Goal: Transaction & Acquisition: Purchase product/service

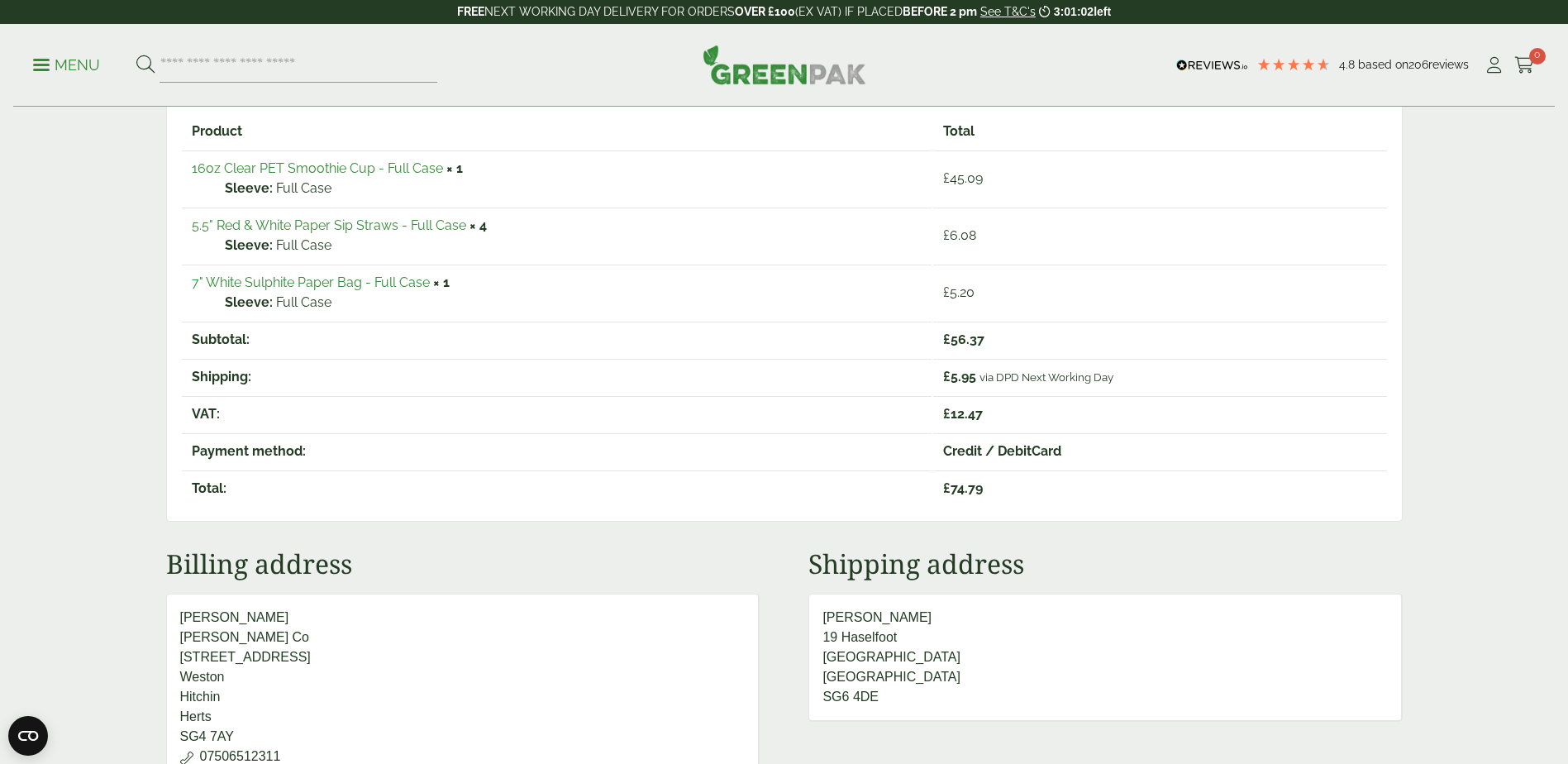
scroll to position [81, 0]
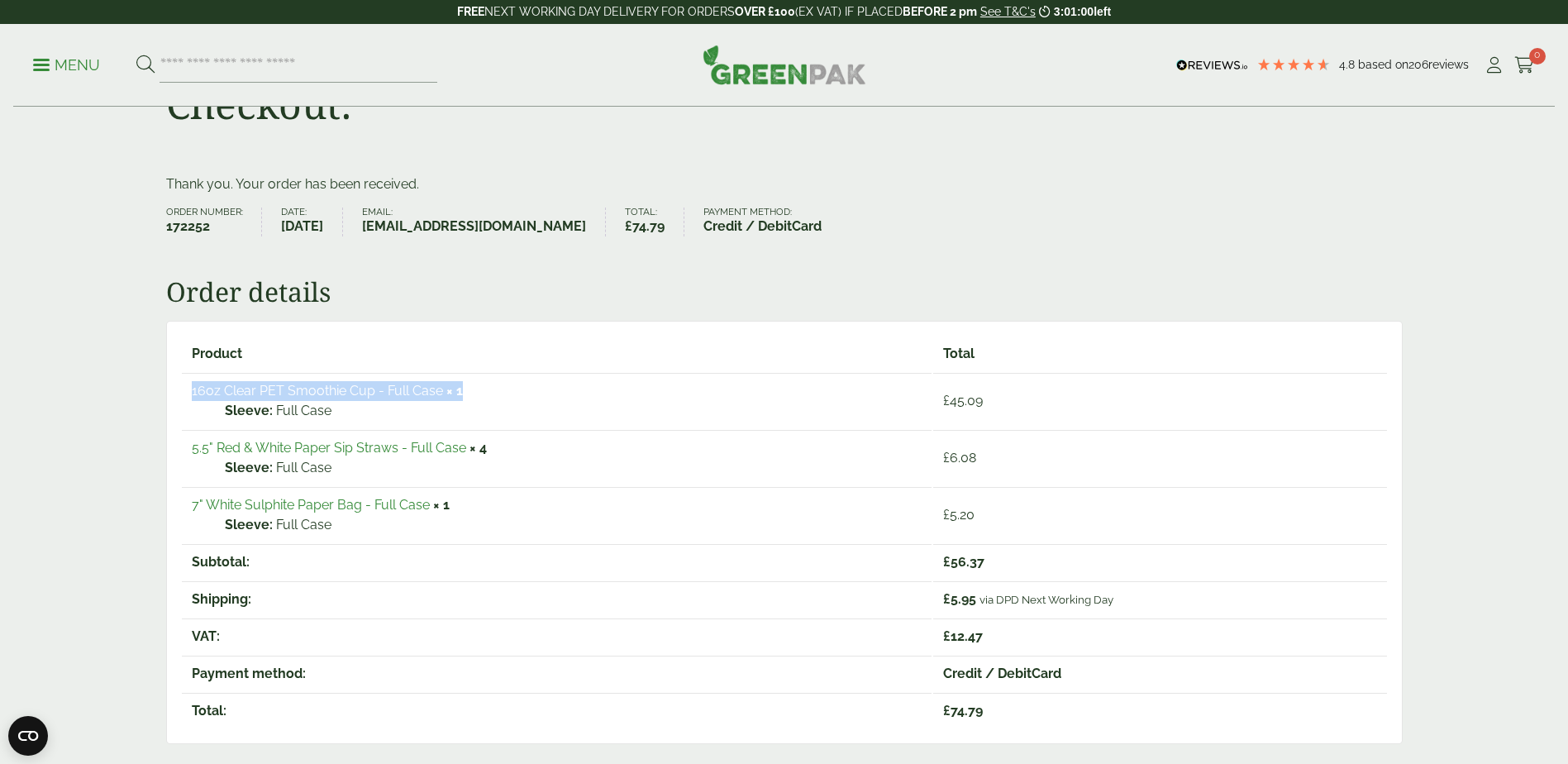
drag, startPoint x: 473, startPoint y: 391, endPoint x: 191, endPoint y: 397, distance: 282.1
click at [191, 397] on td "16oz Clear PET Smoothie Cup - Full Case × 1 Sleeve: Full Case" at bounding box center [556, 400] width 750 height 55
copy td "16oz Clear PET Smoothie Cup - Full Case × 1"
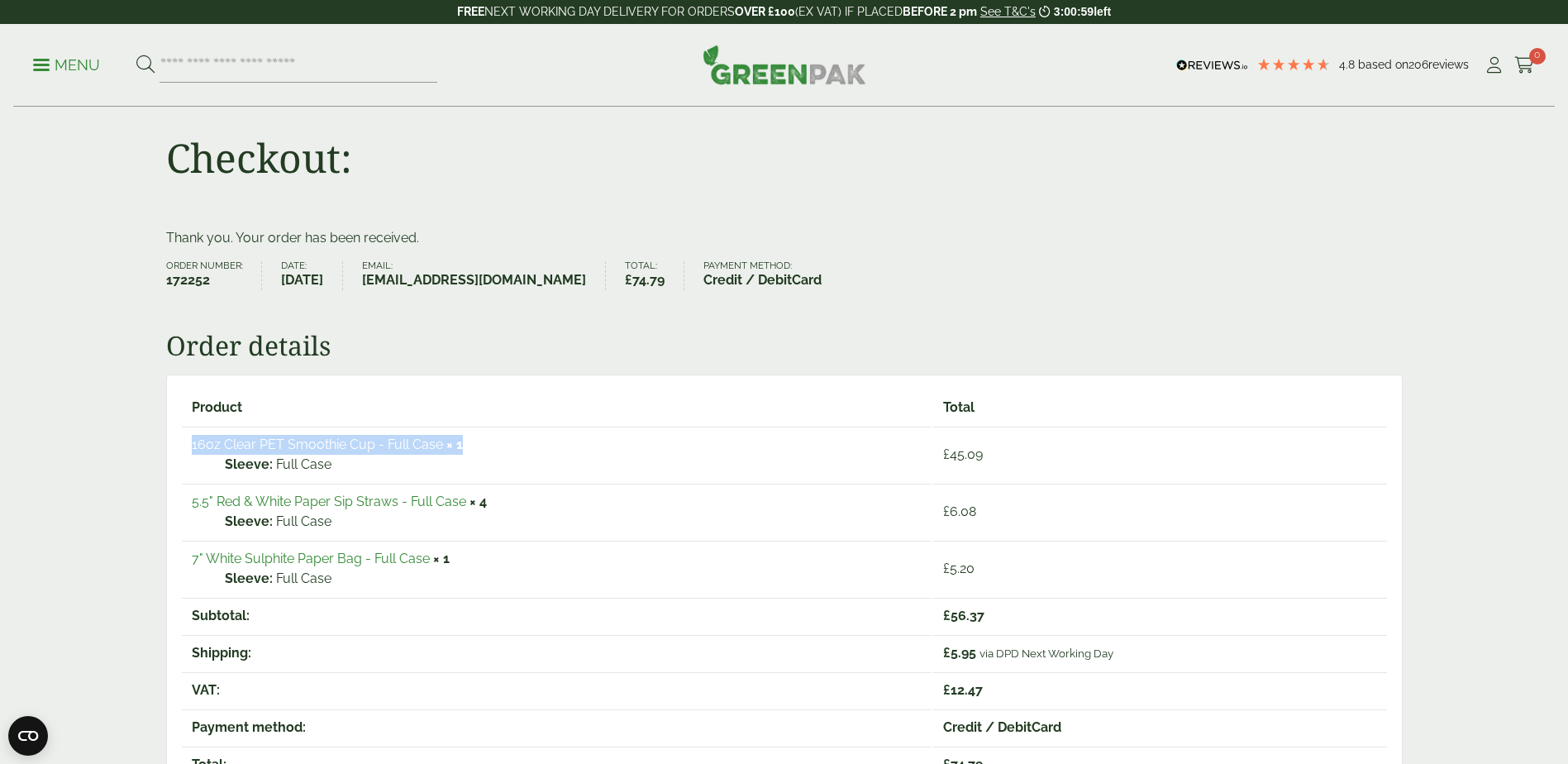
scroll to position [0, 0]
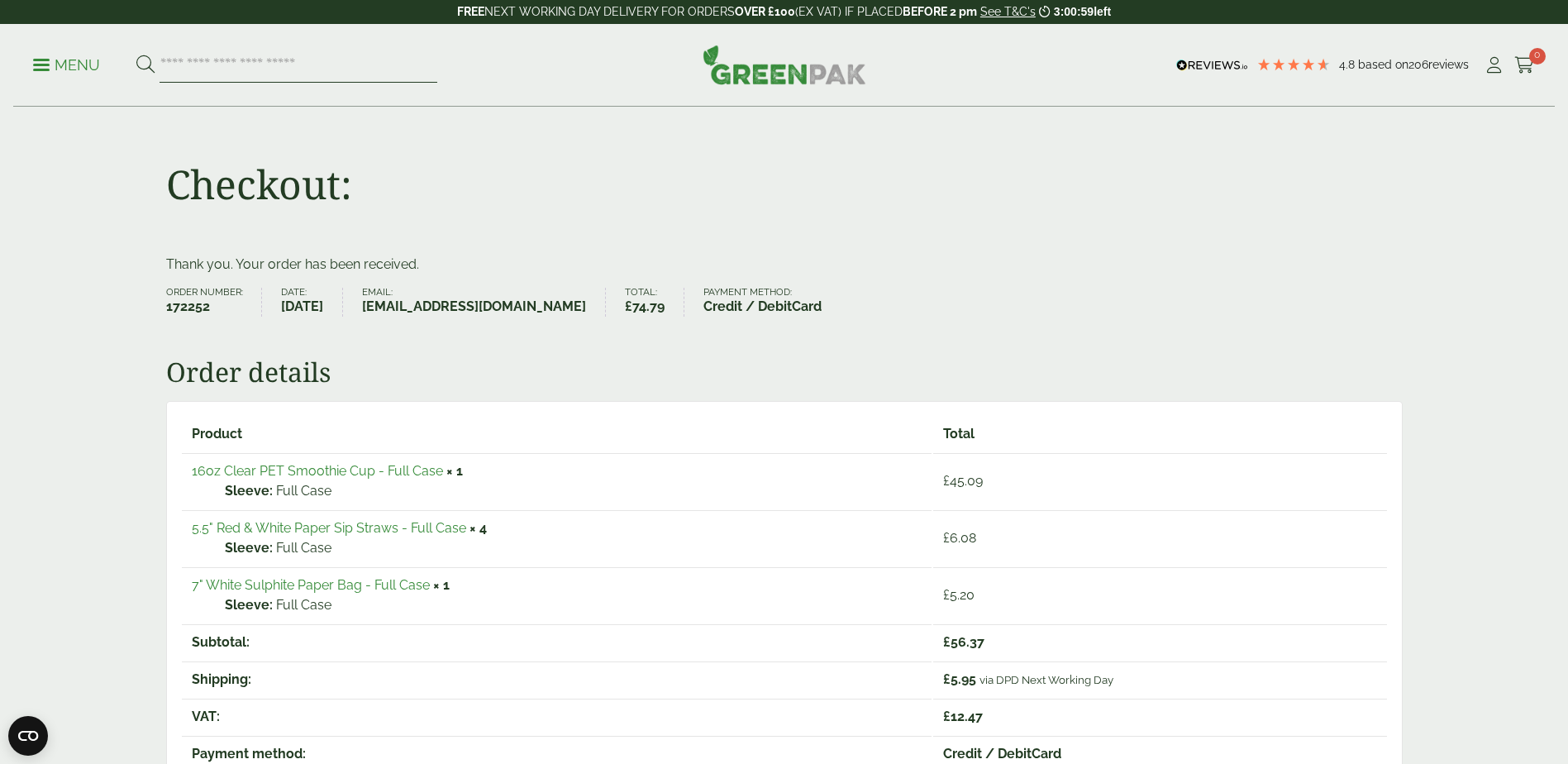
click at [279, 61] on input "search" at bounding box center [298, 65] width 278 height 34
paste input "**********"
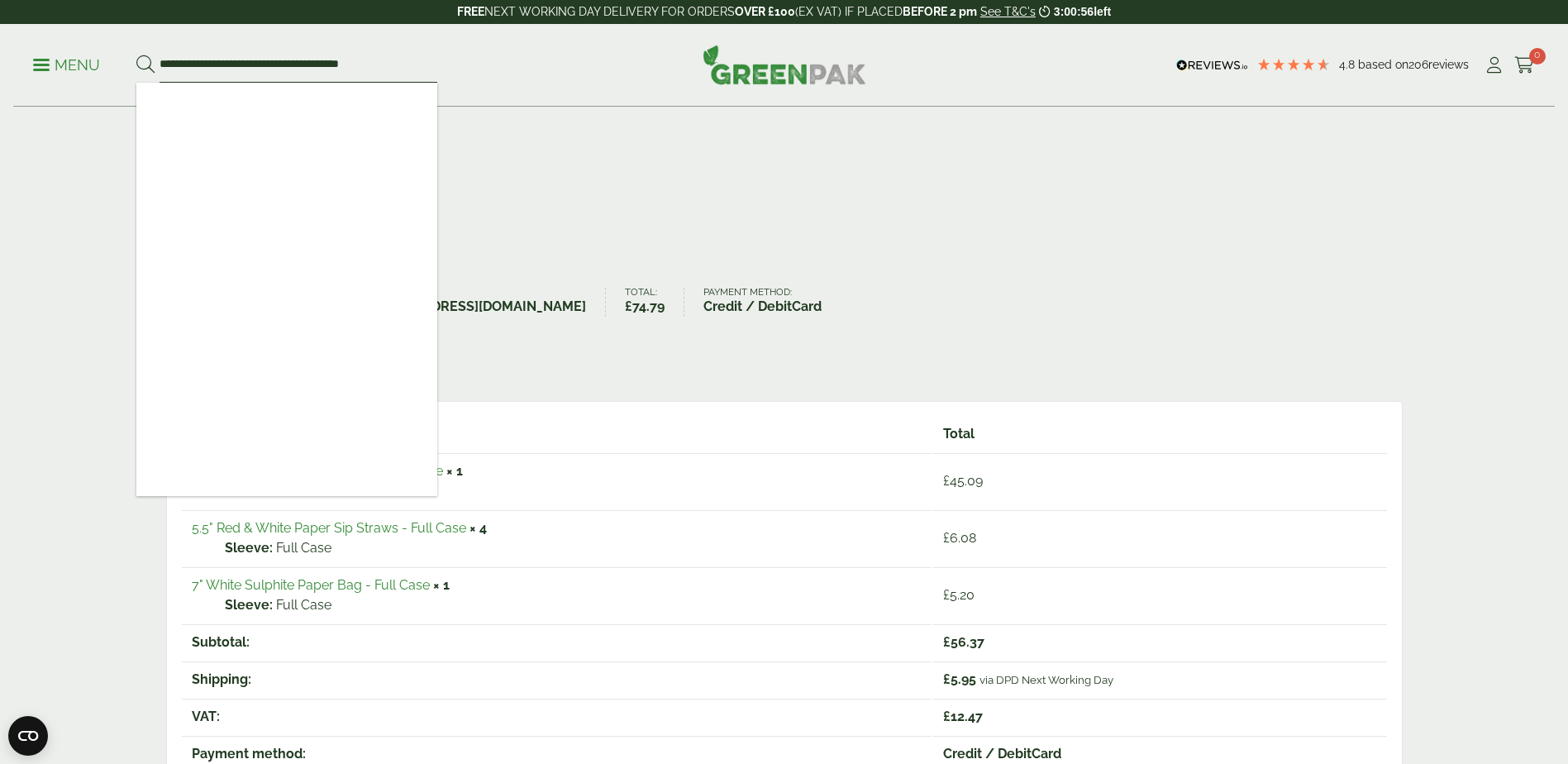
click at [171, 62] on input "**********" at bounding box center [298, 65] width 278 height 34
type input "**********"
click at [137, 54] on button at bounding box center [146, 65] width 18 height 22
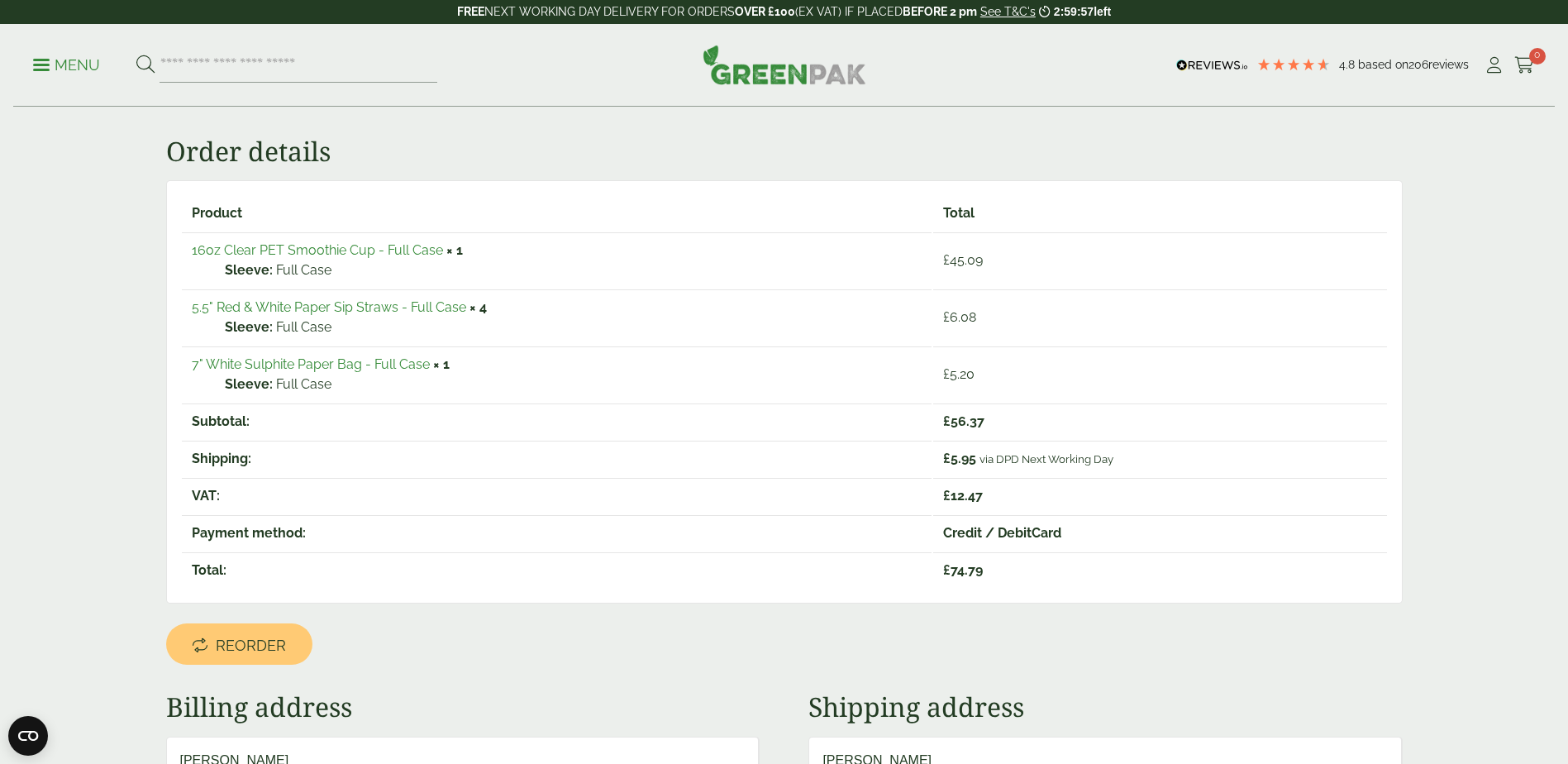
scroll to position [166, 0]
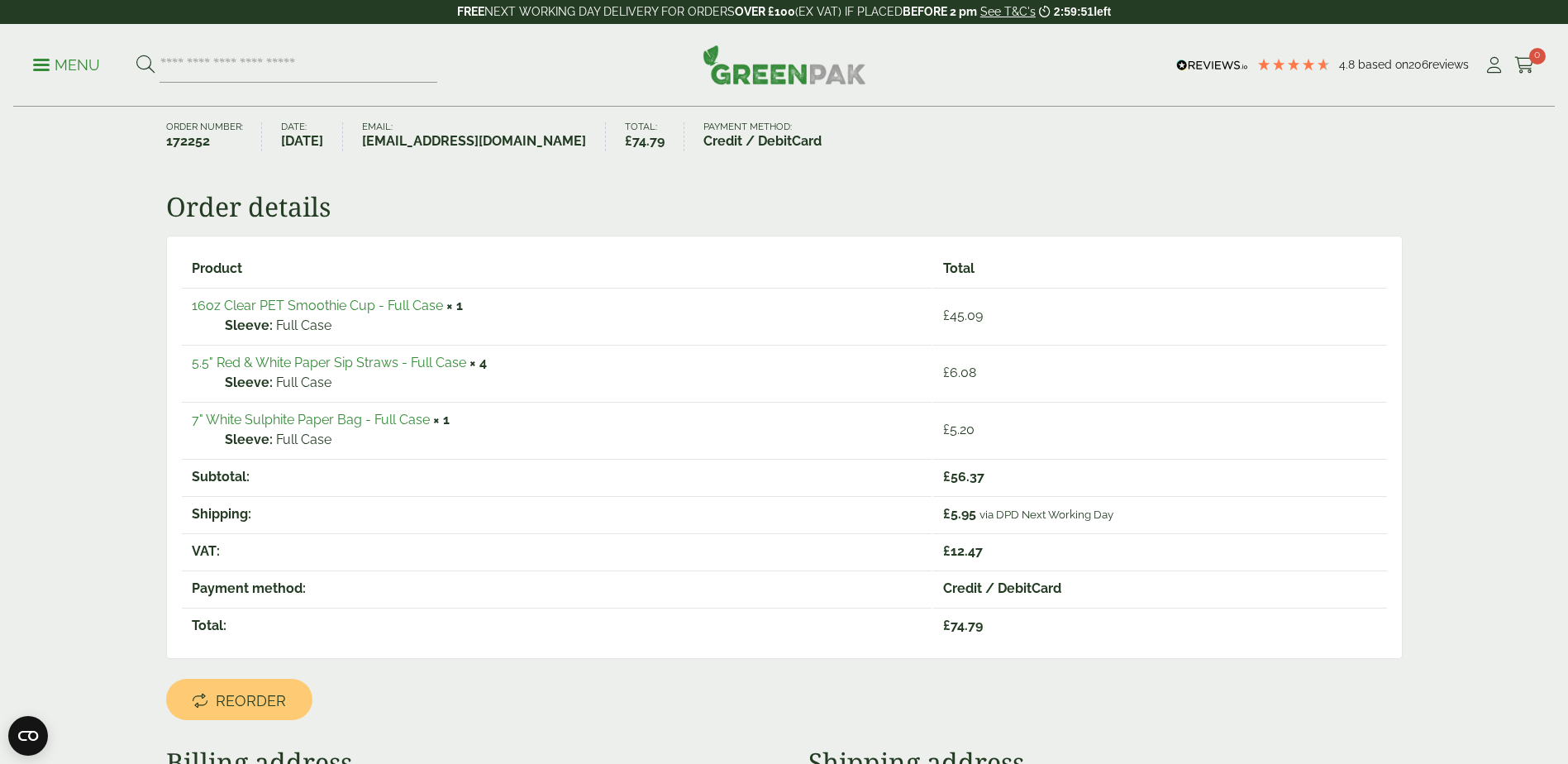
click at [421, 299] on link "16oz Clear PET Smoothie Cup - Full Case" at bounding box center [318, 305] width 252 height 15
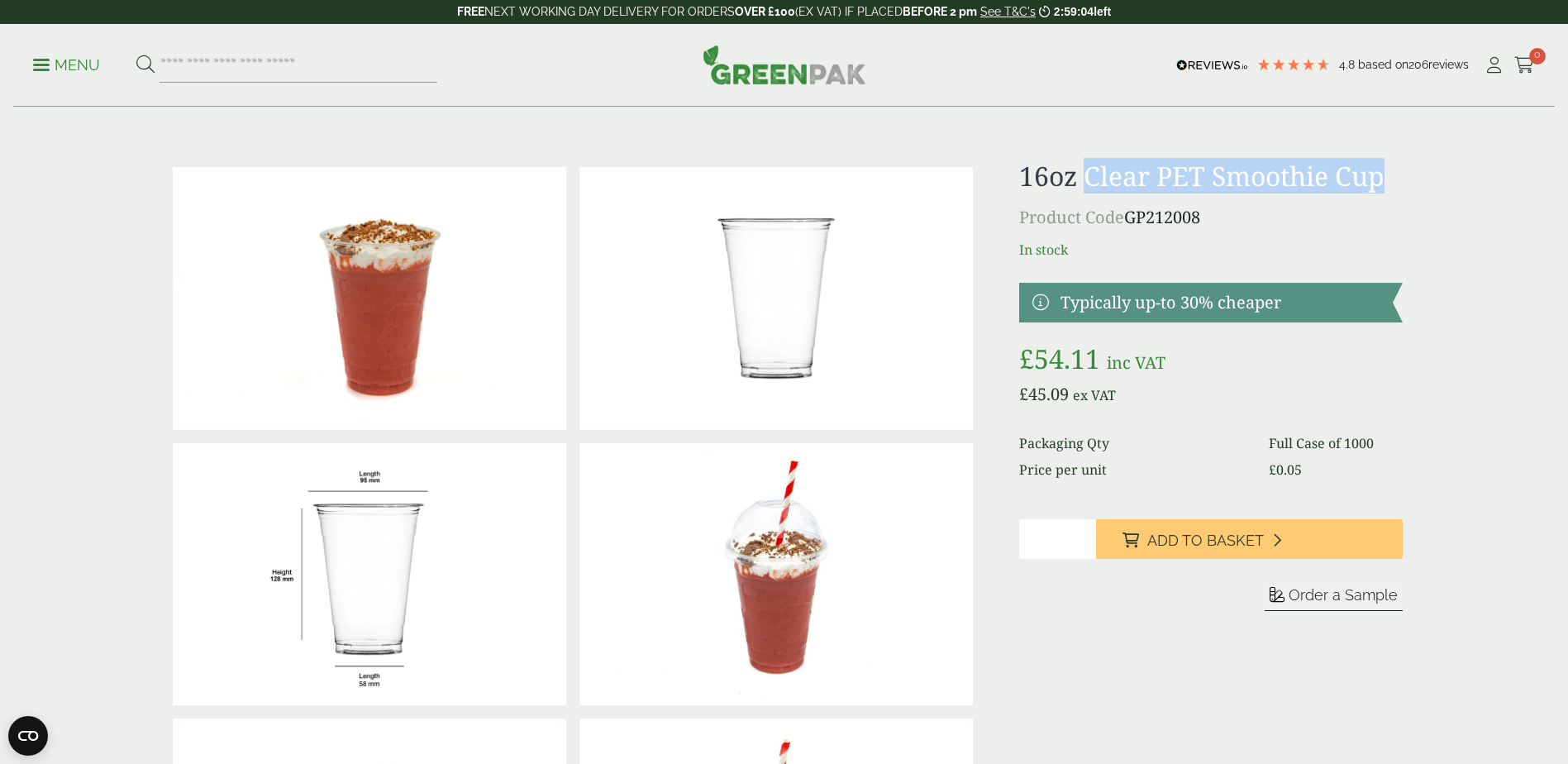
drag, startPoint x: 1402, startPoint y: 162, endPoint x: 1088, endPoint y: 170, distance: 314.1
click at [1088, 170] on h1 "16oz Clear PET Smoothie Cup" at bounding box center [1210, 176] width 383 height 32
copy h1 "Clear PET Smoothie Cup"
click at [400, 72] on input "search" at bounding box center [298, 65] width 278 height 34
paste input "**********"
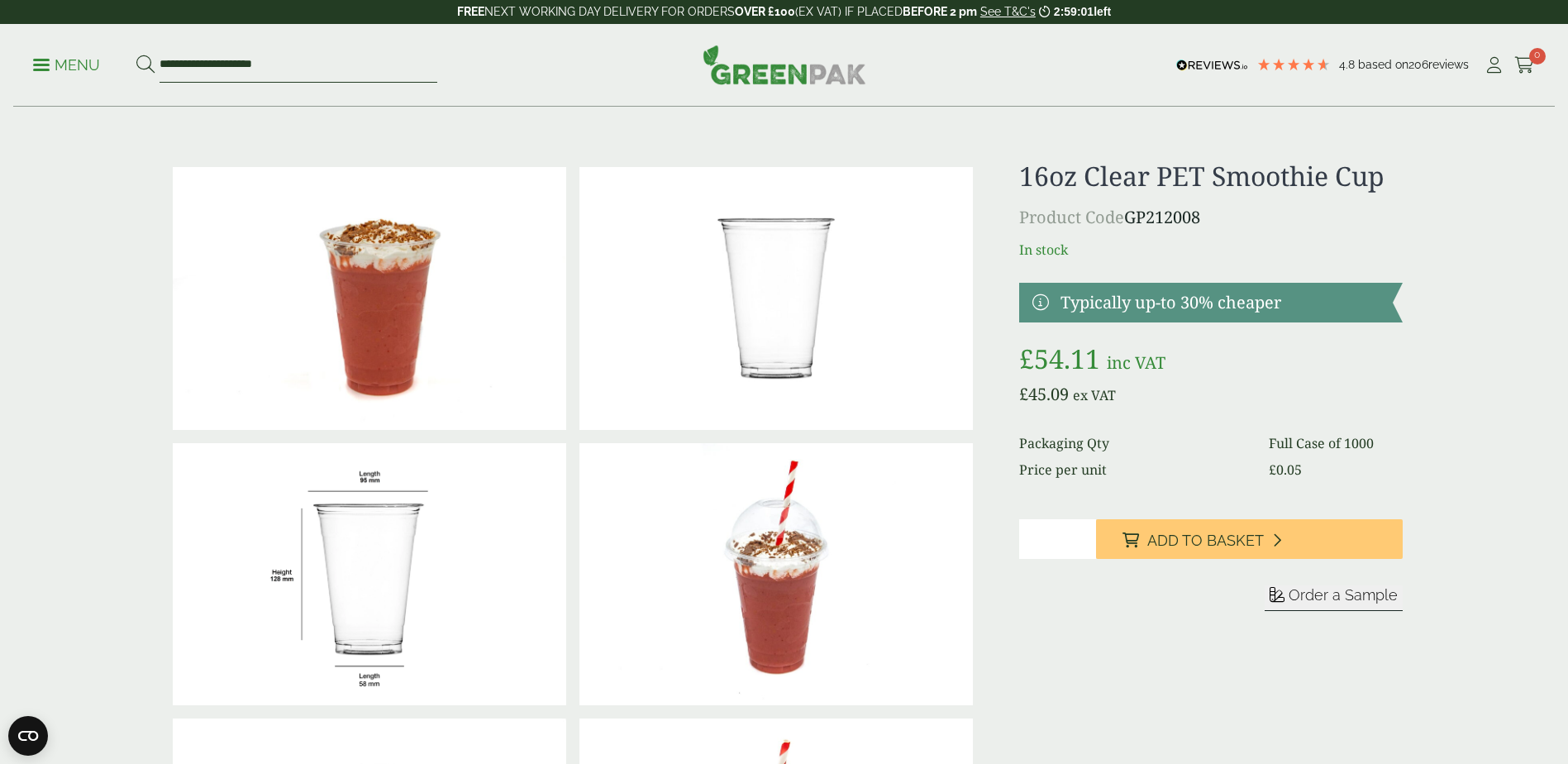
type input "**********"
click at [137, 54] on button at bounding box center [146, 65] width 18 height 22
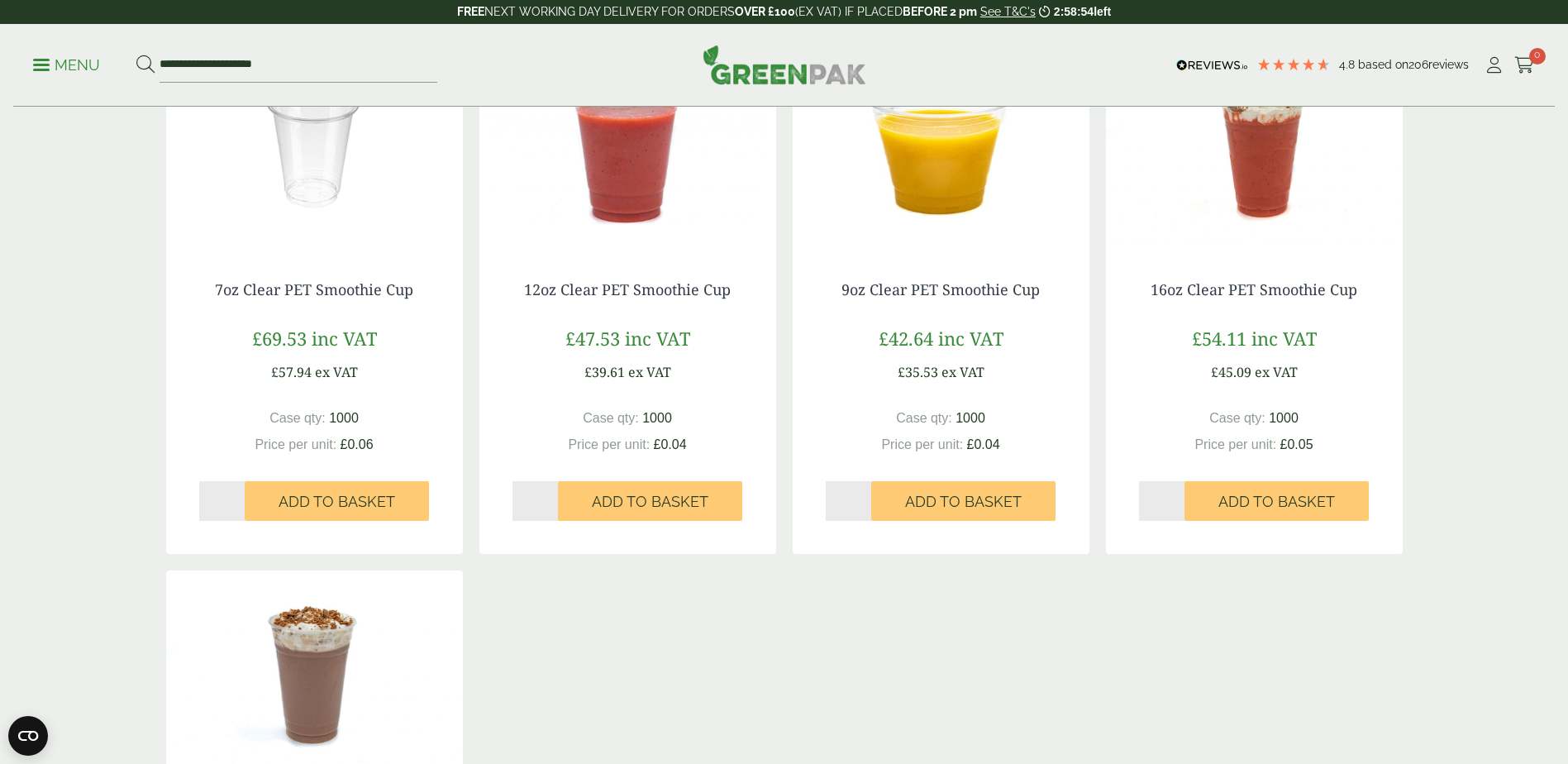
scroll to position [248, 0]
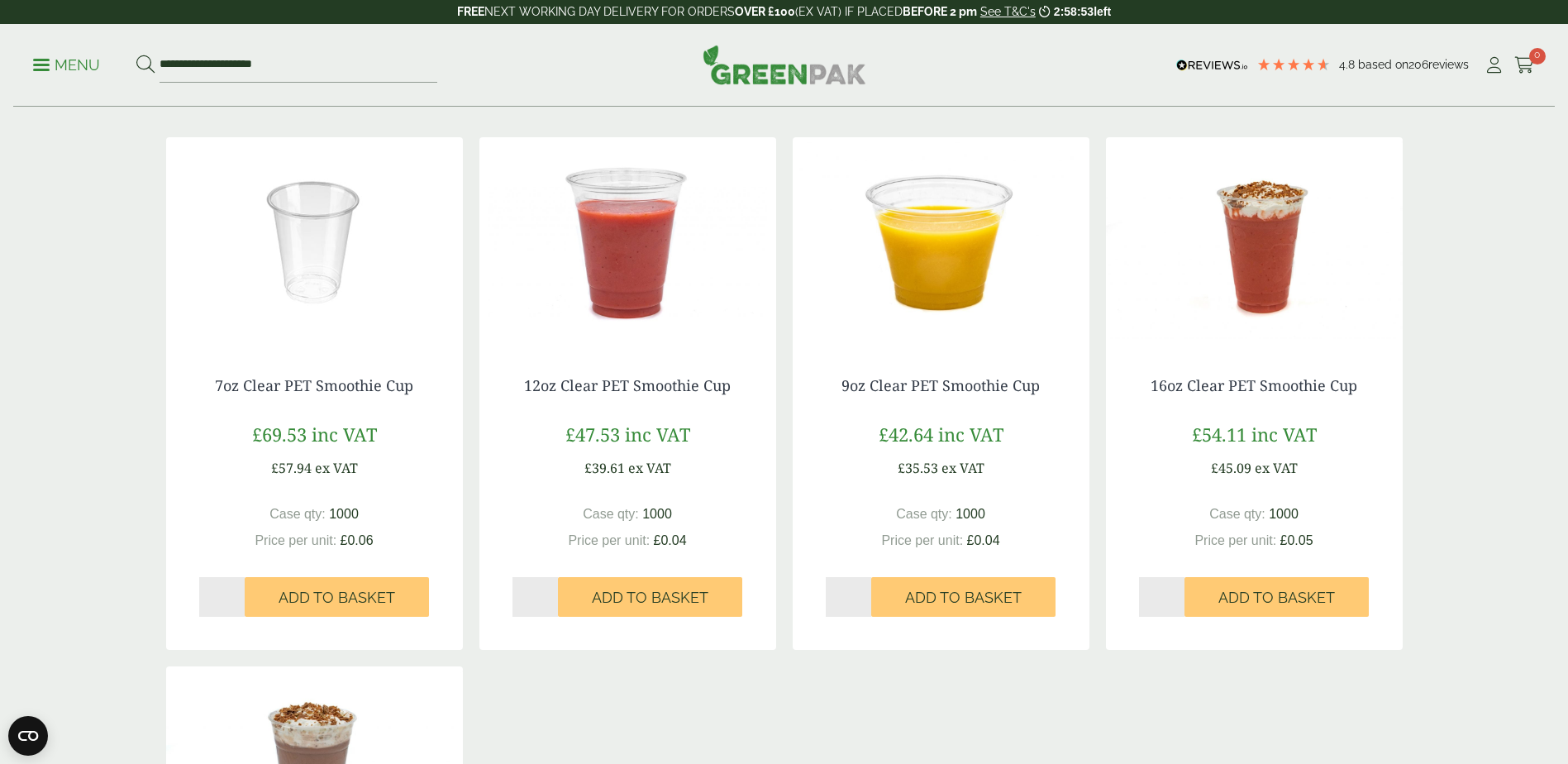
click at [617, 261] on img at bounding box center [628, 241] width 297 height 206
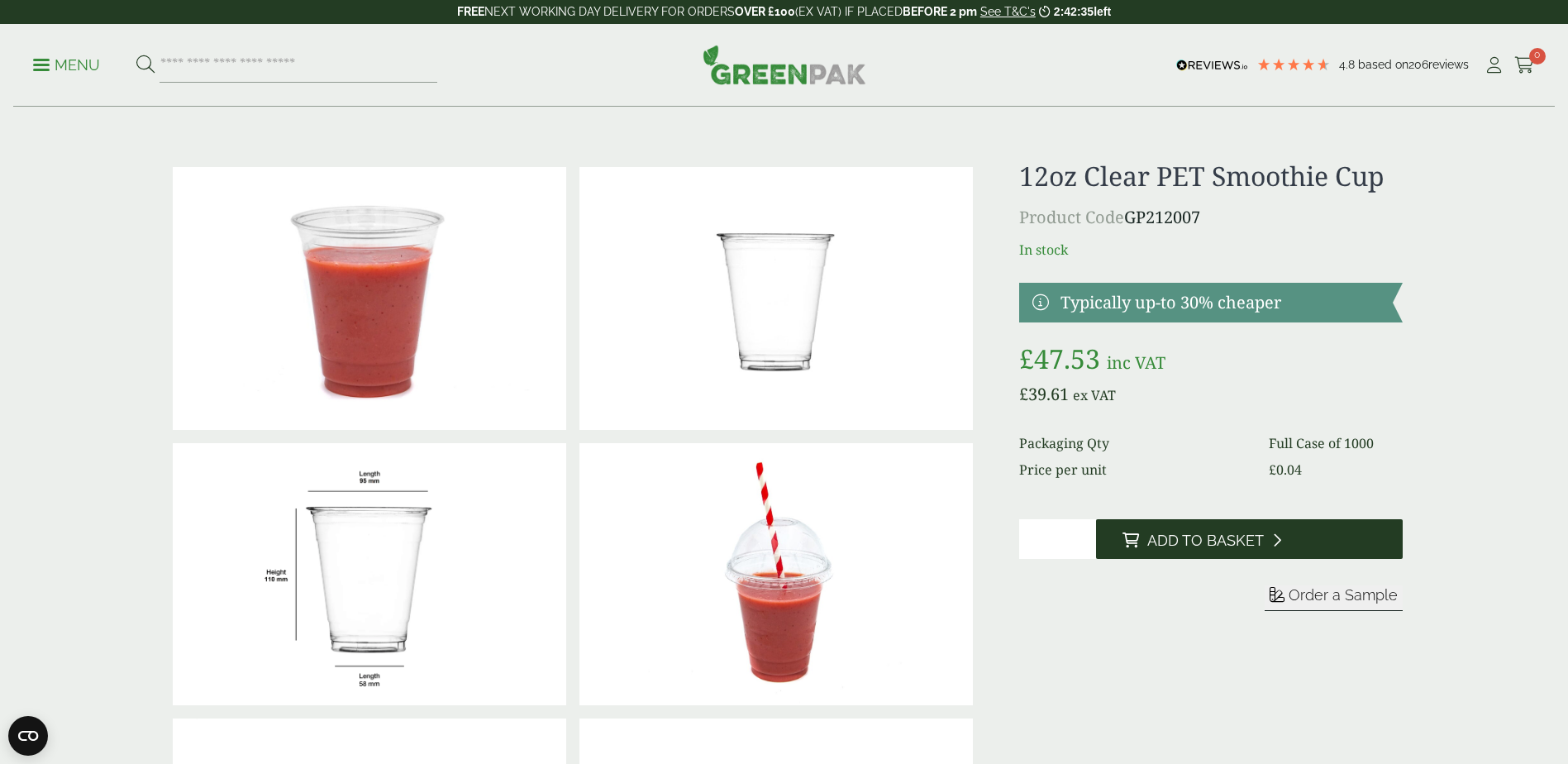
click at [1210, 534] on span "Add to Basket" at bounding box center [1205, 540] width 117 height 18
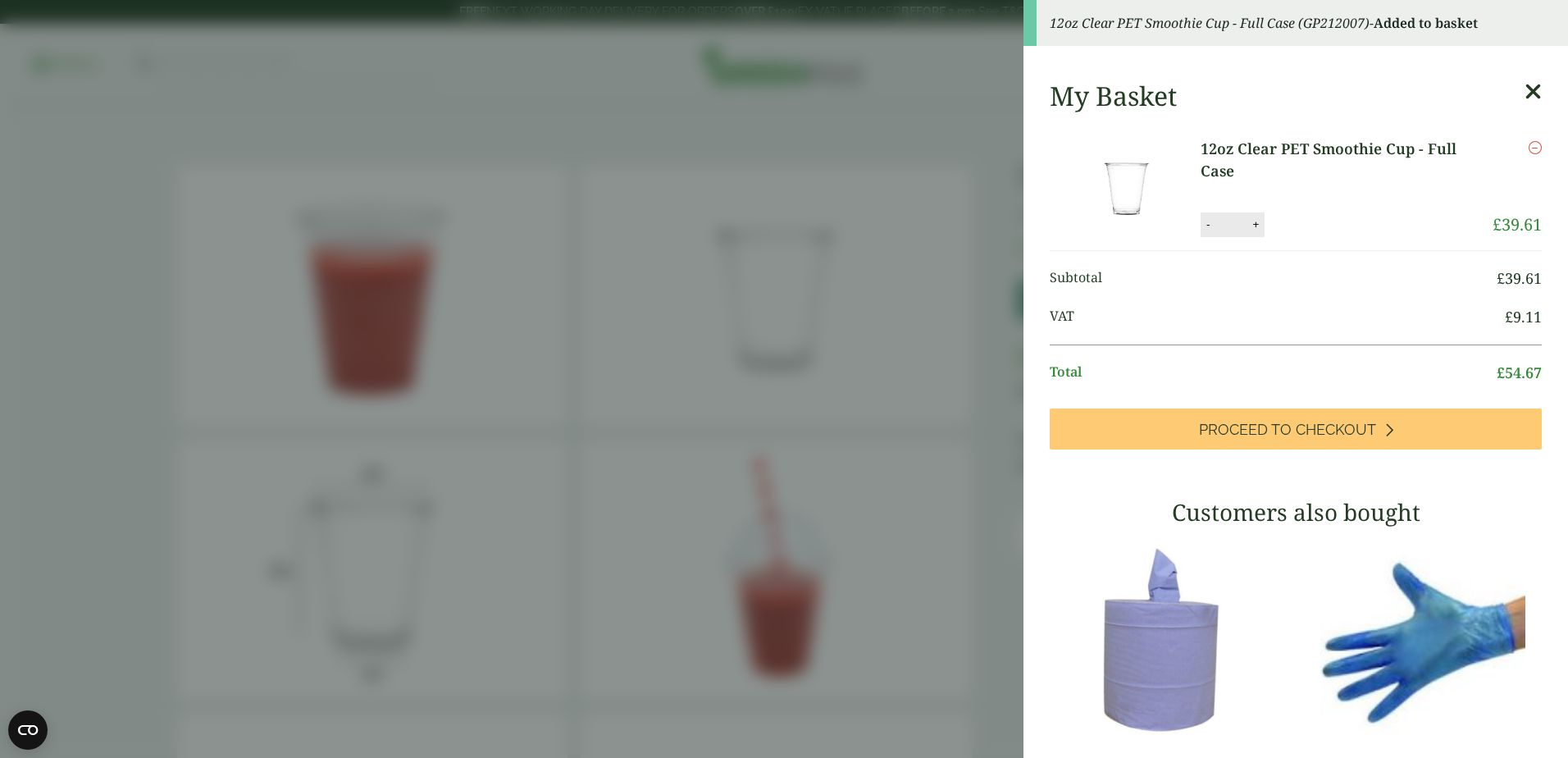
click at [1502, 76] on div "My Basket 12oz Clear PET Smoothie Cup - Full Case 12oz Clear PET Smoothie Cup -…" at bounding box center [1295, 572] width 545 height 1010
click at [1524, 83] on icon at bounding box center [1532, 93] width 17 height 23
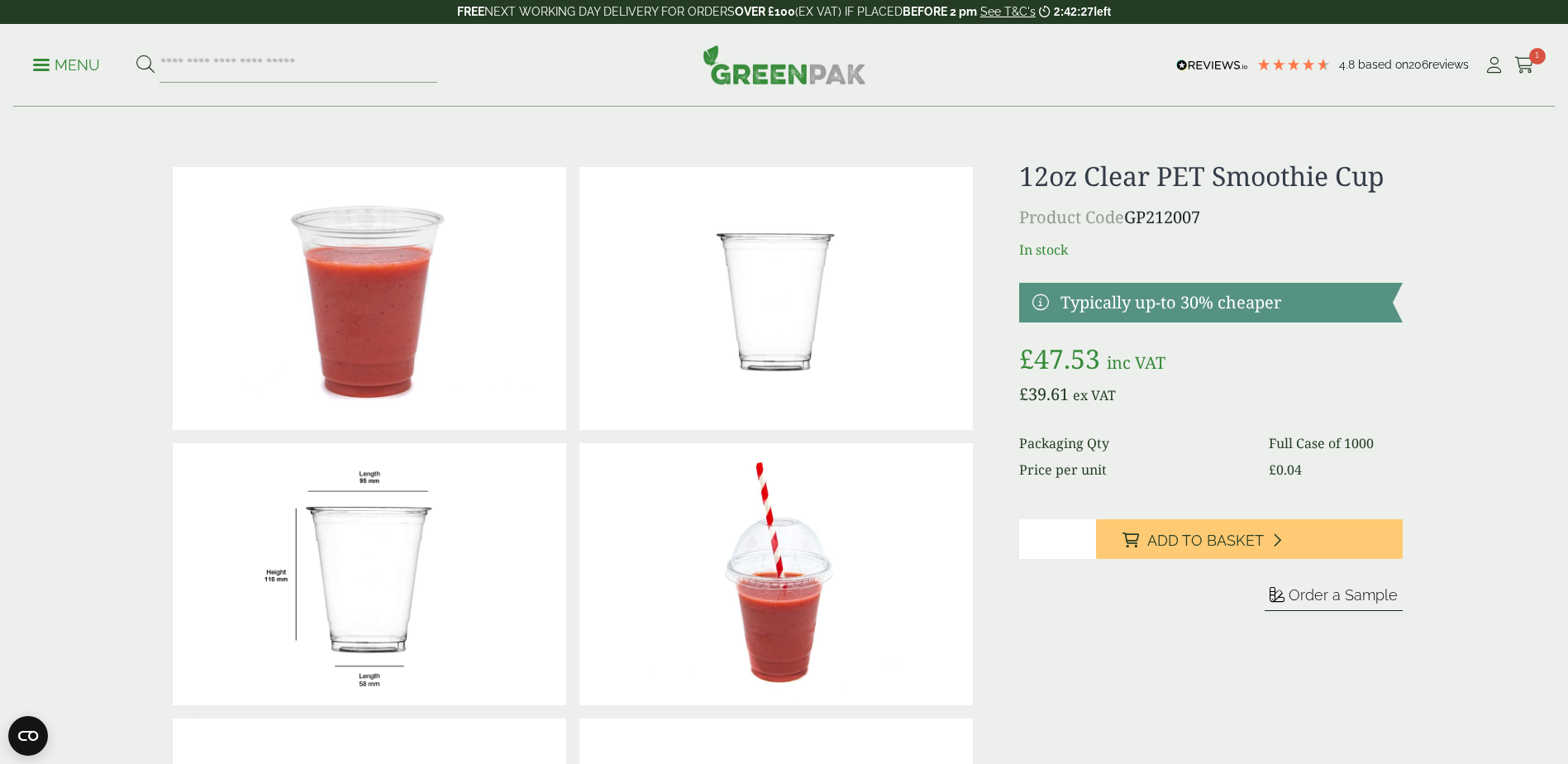
click at [34, 67] on p "Menu" at bounding box center [67, 65] width 67 height 20
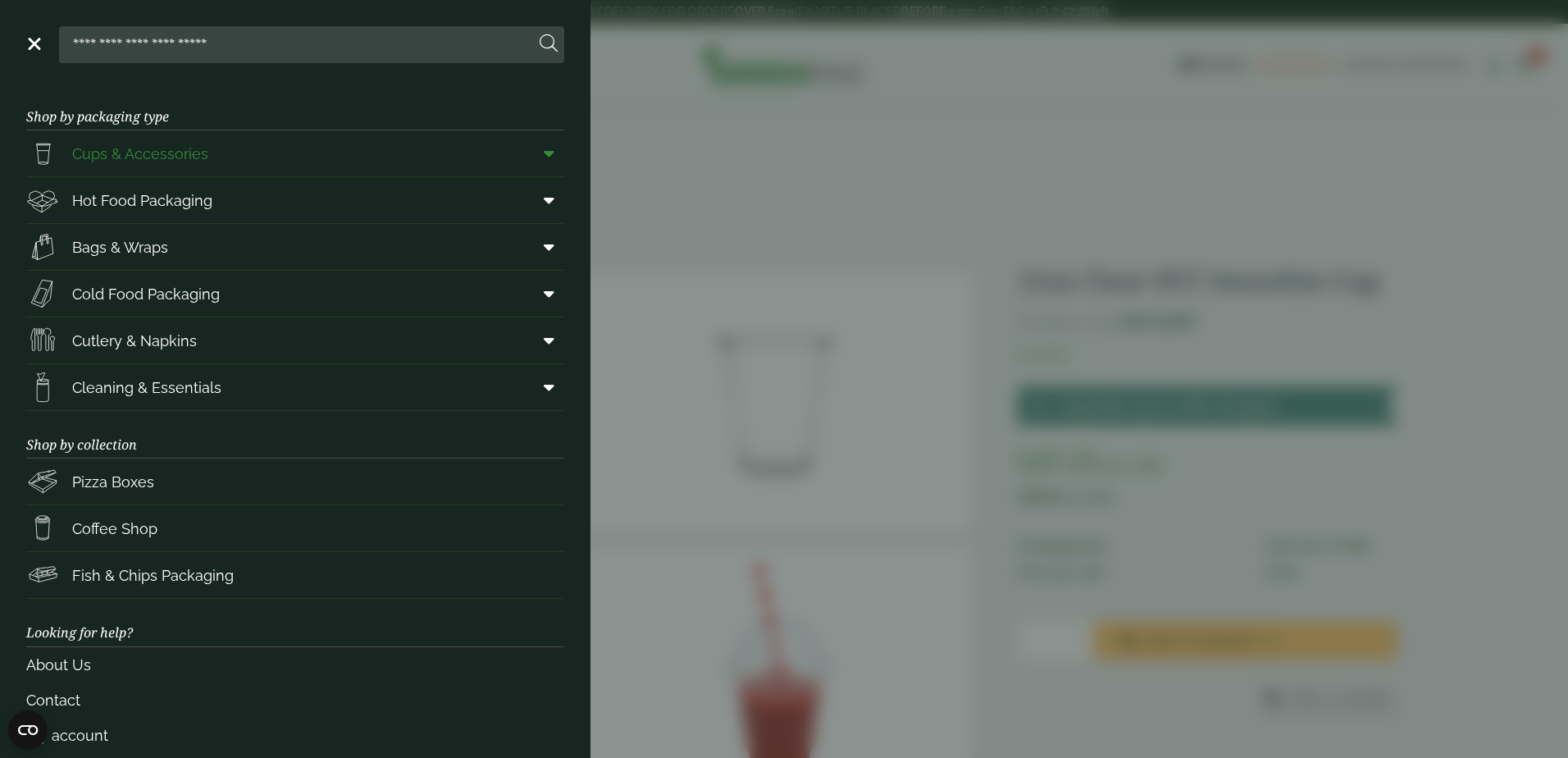
click at [542, 154] on span at bounding box center [545, 153] width 37 height 31
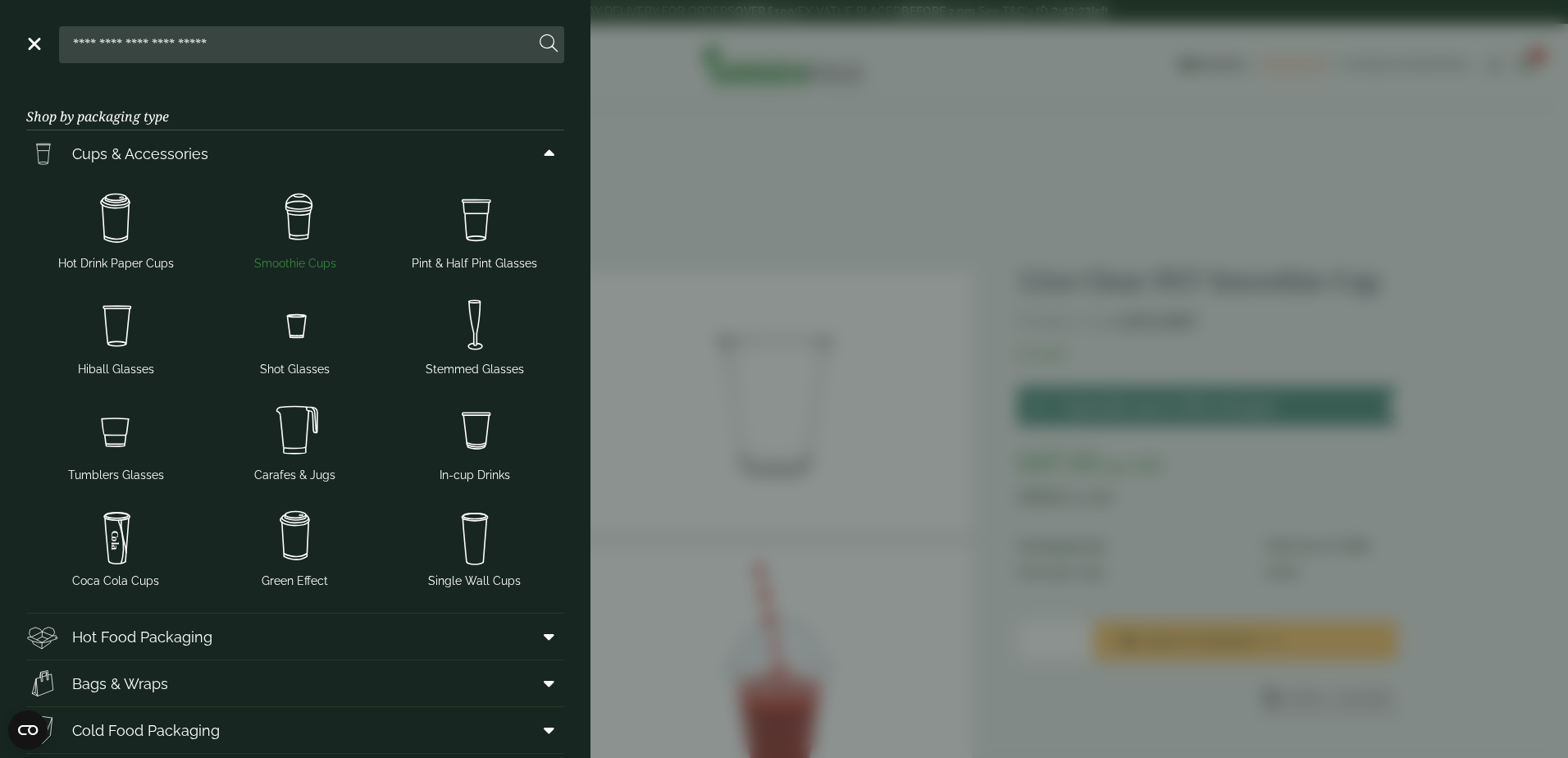
click at [320, 233] on img at bounding box center [295, 218] width 166 height 66
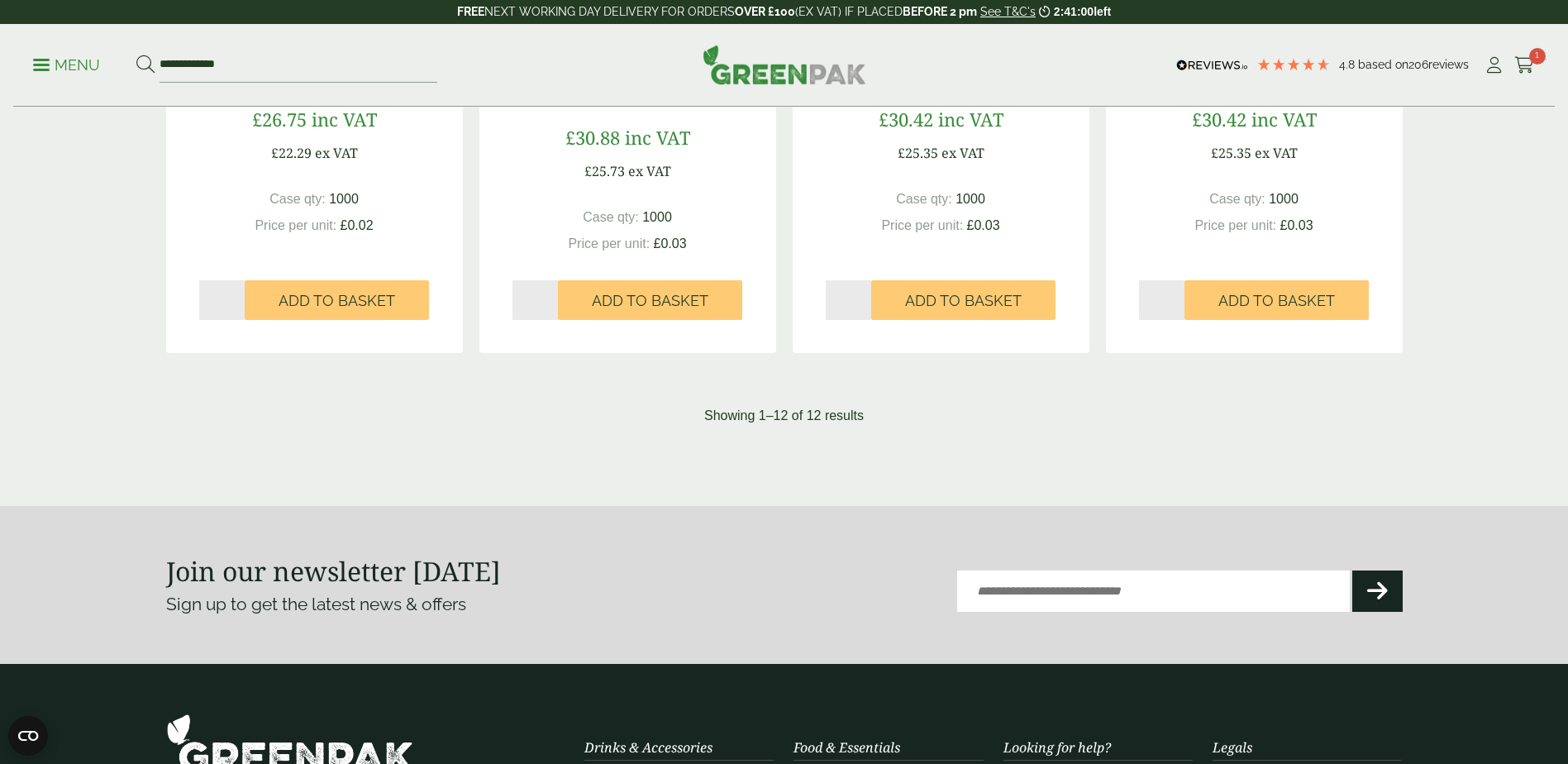
scroll to position [2080, 0]
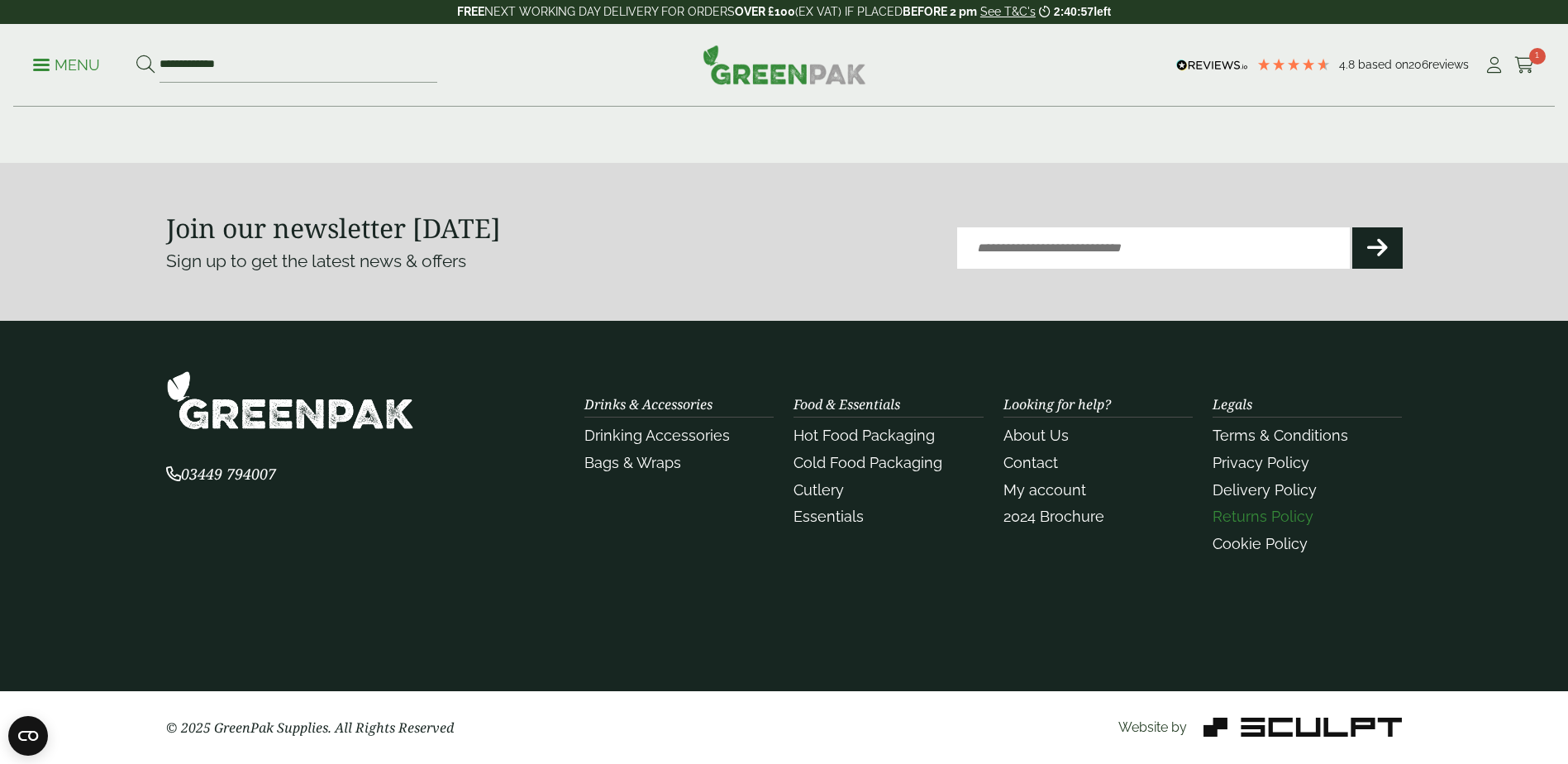
click at [1267, 514] on link "Returns Policy" at bounding box center [1262, 516] width 100 height 17
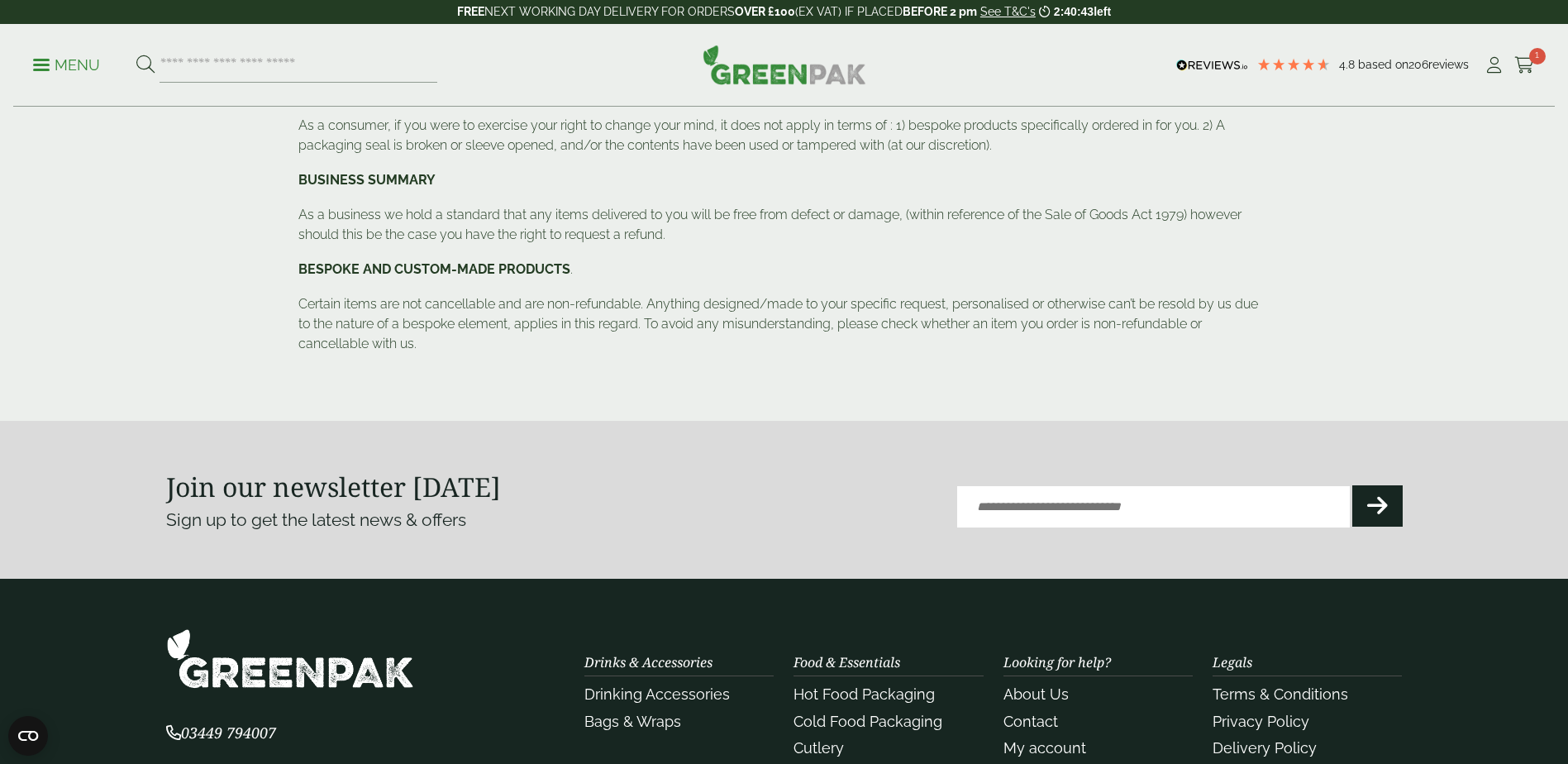
scroll to position [744, 0]
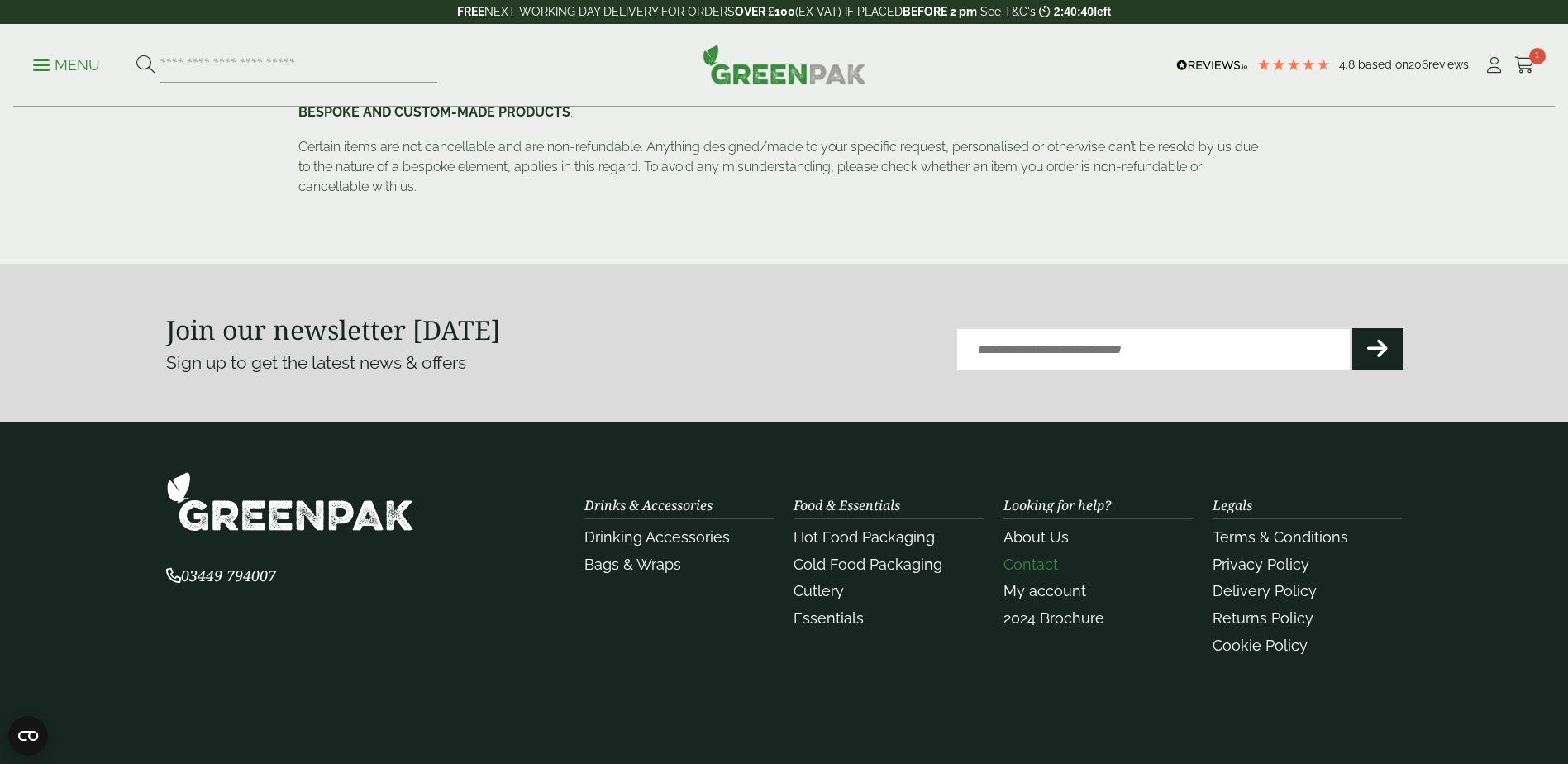
click at [1056, 560] on link "Contact" at bounding box center [1031, 564] width 54 height 17
